Goal: Transaction & Acquisition: Purchase product/service

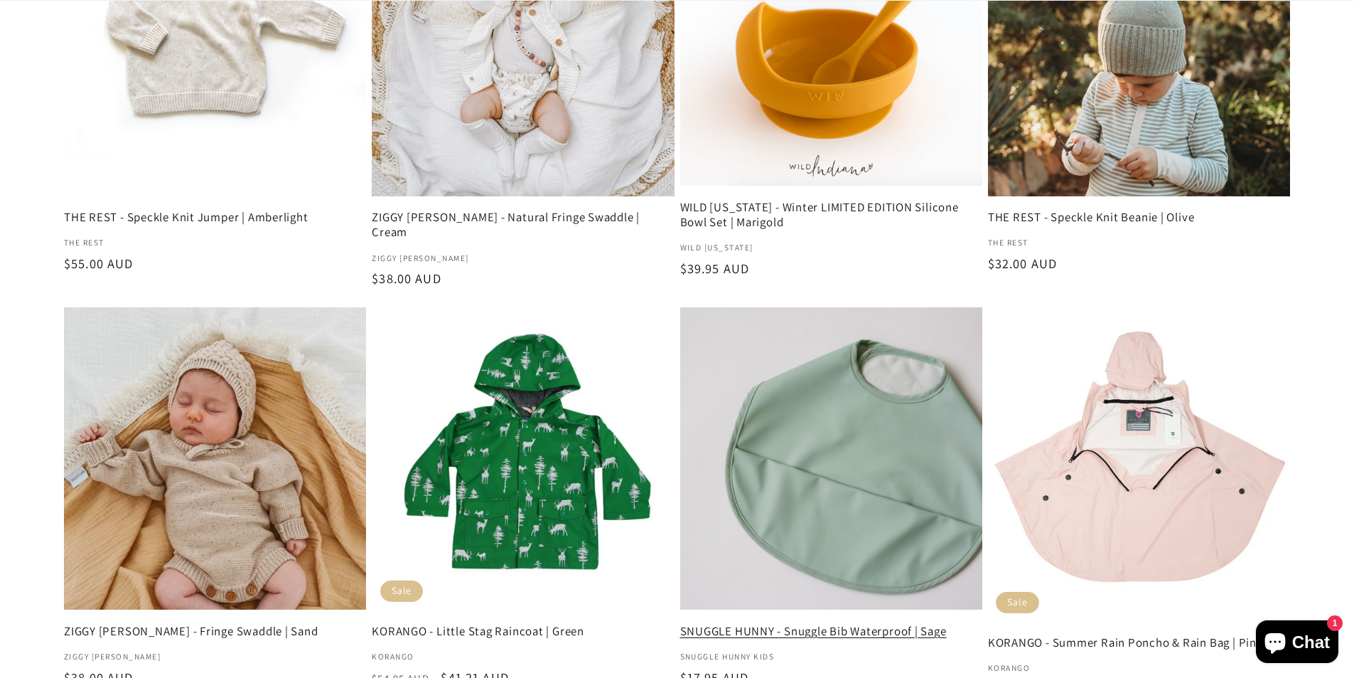
scroll to position [2488, 0]
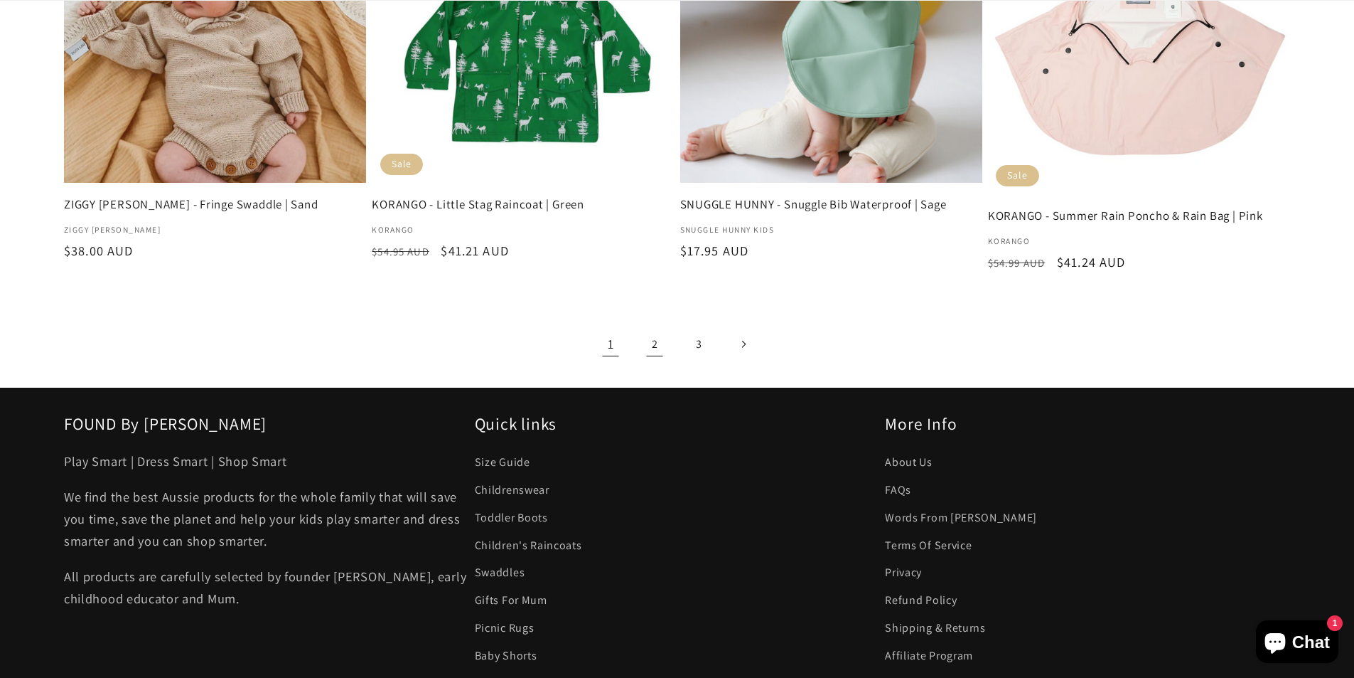
click at [650, 326] on link "2" at bounding box center [655, 344] width 36 height 36
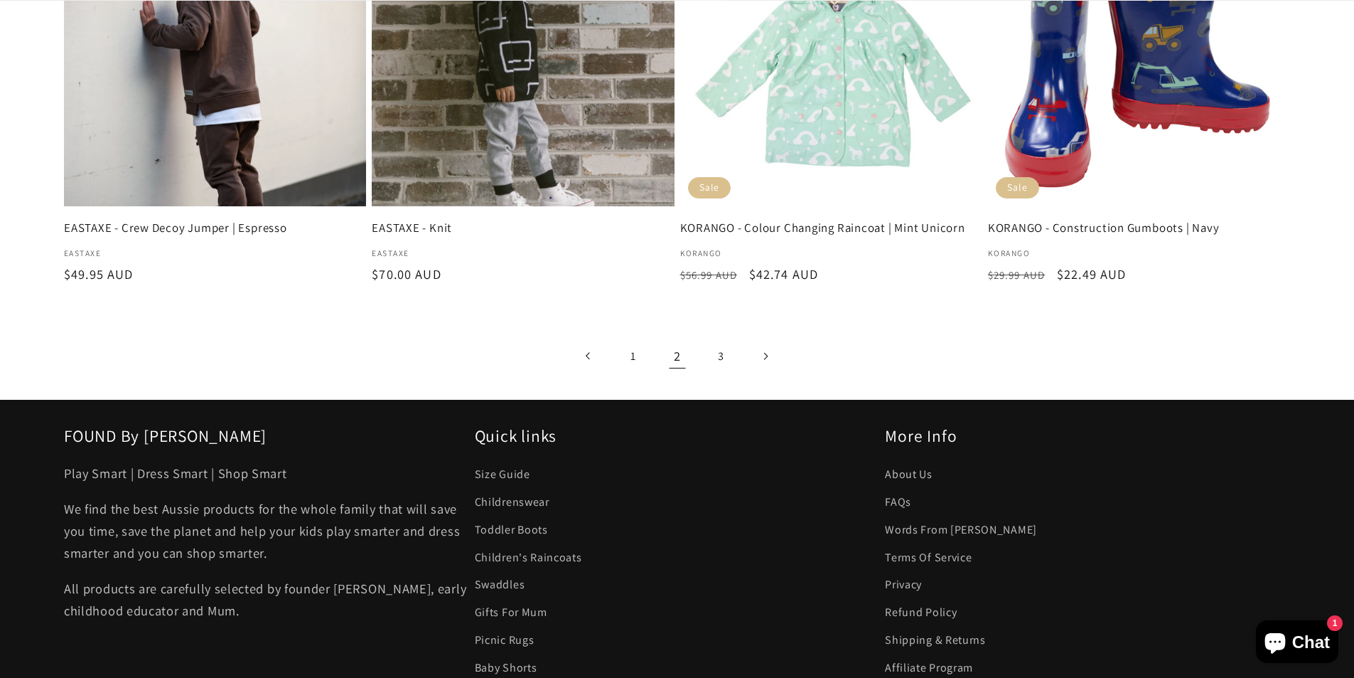
scroll to position [2560, 0]
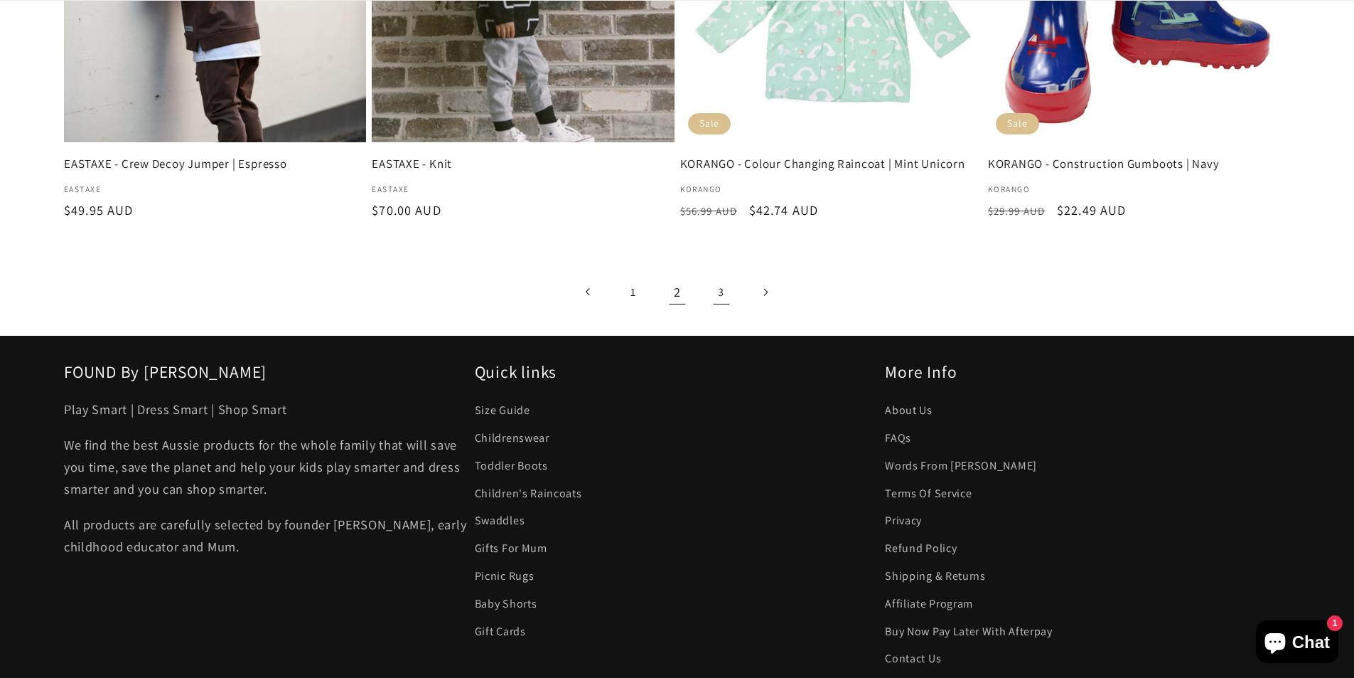
click at [720, 274] on link "3" at bounding box center [721, 292] width 36 height 36
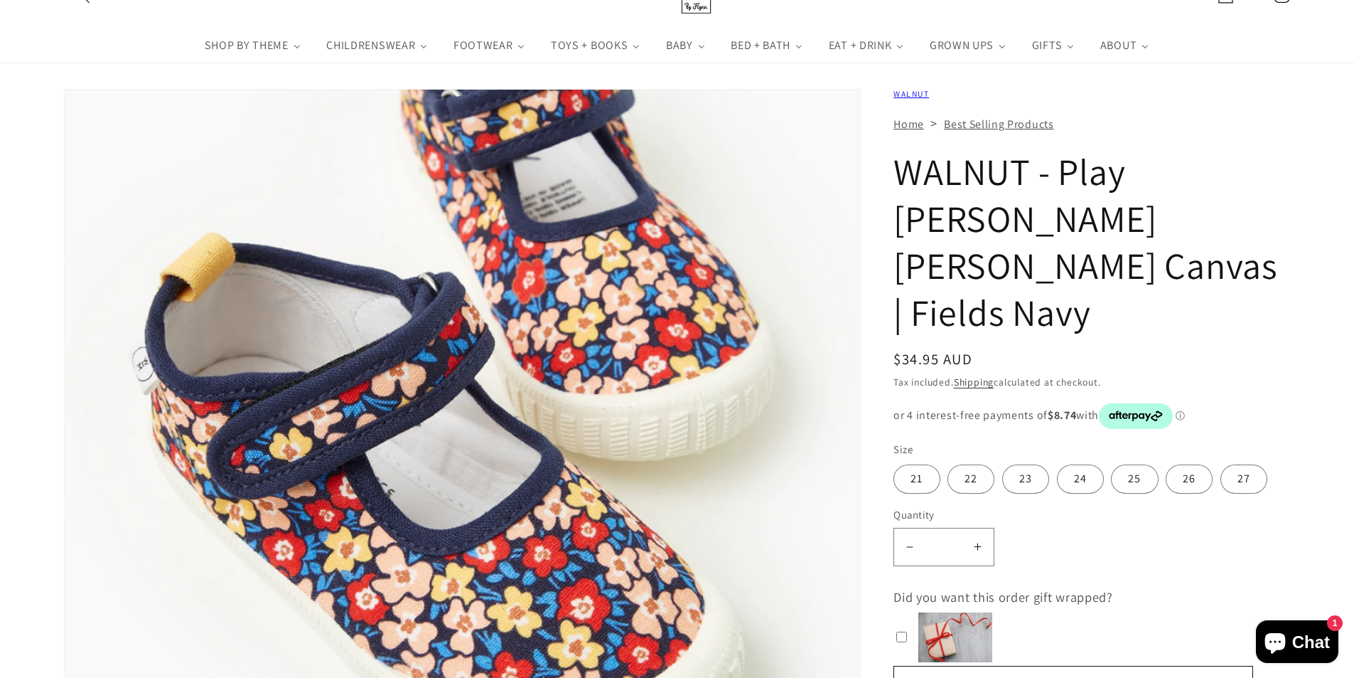
scroll to position [213, 0]
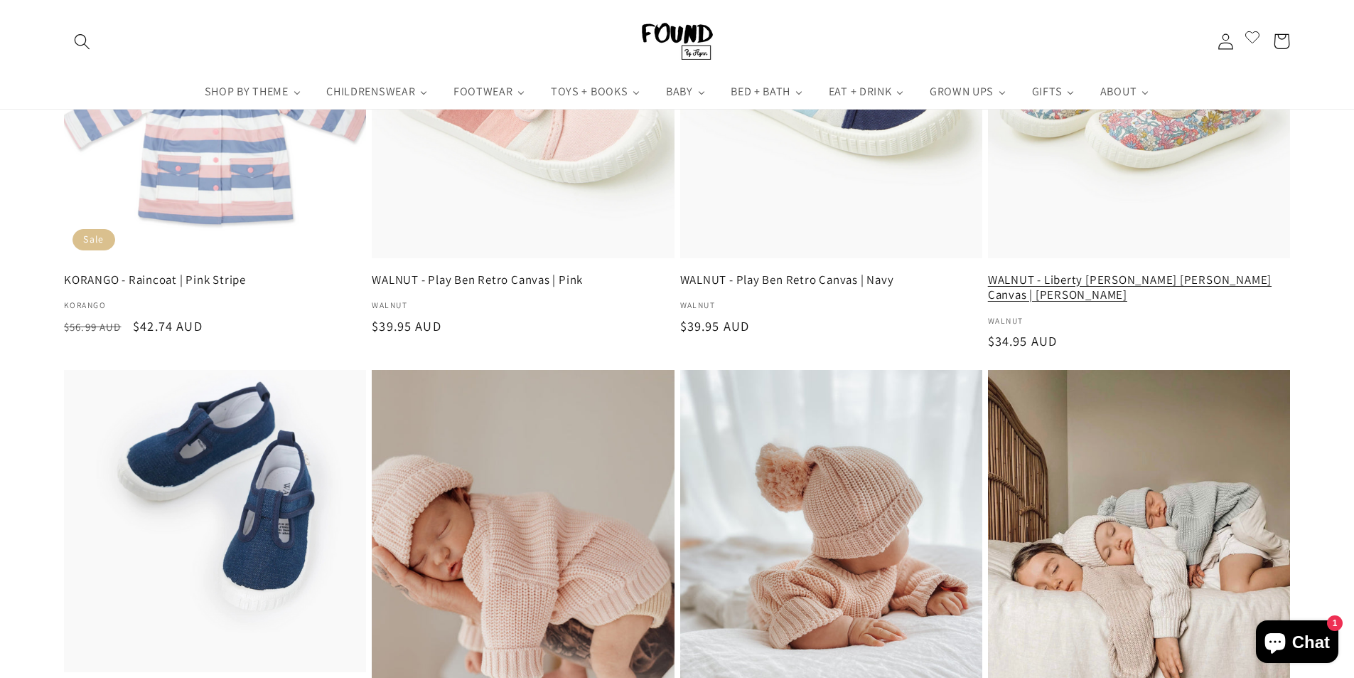
scroll to position [782, 0]
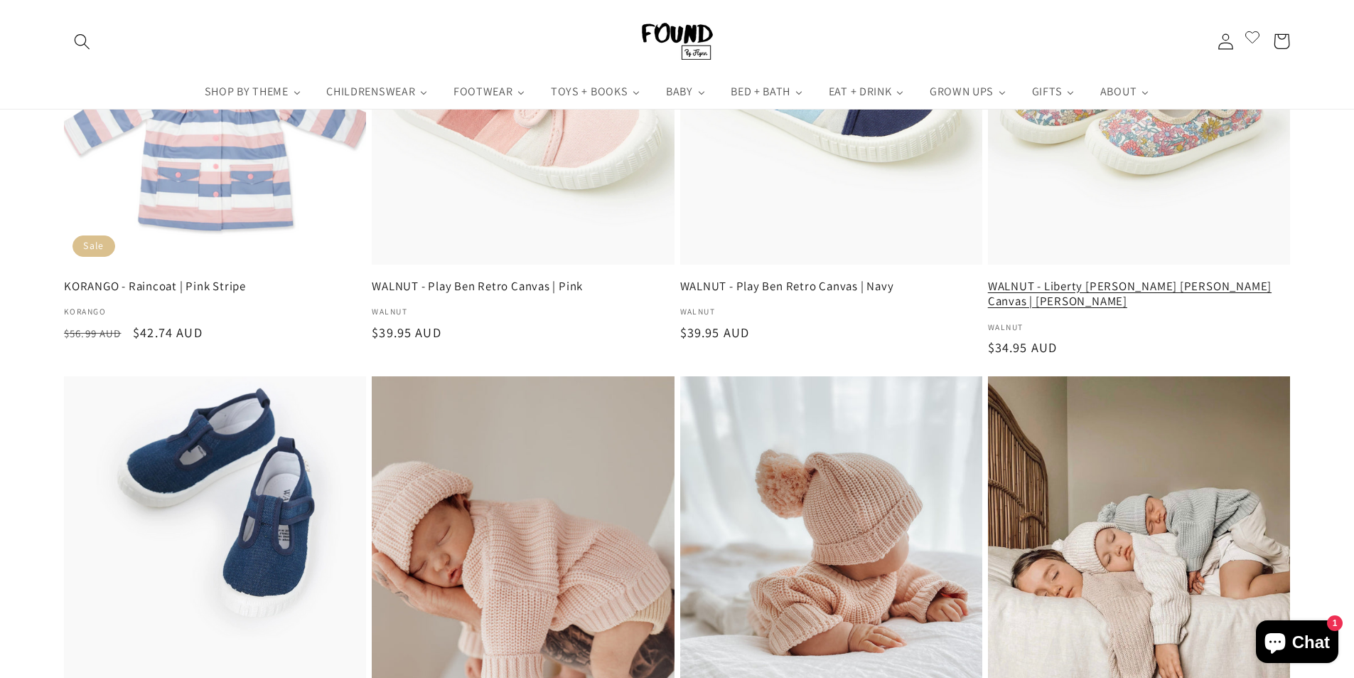
click at [1147, 279] on link "WALNUT - Liberty Mary Jane Canvas | June Blossom" at bounding box center [1139, 294] width 302 height 31
